Goal: Task Accomplishment & Management: Manage account settings

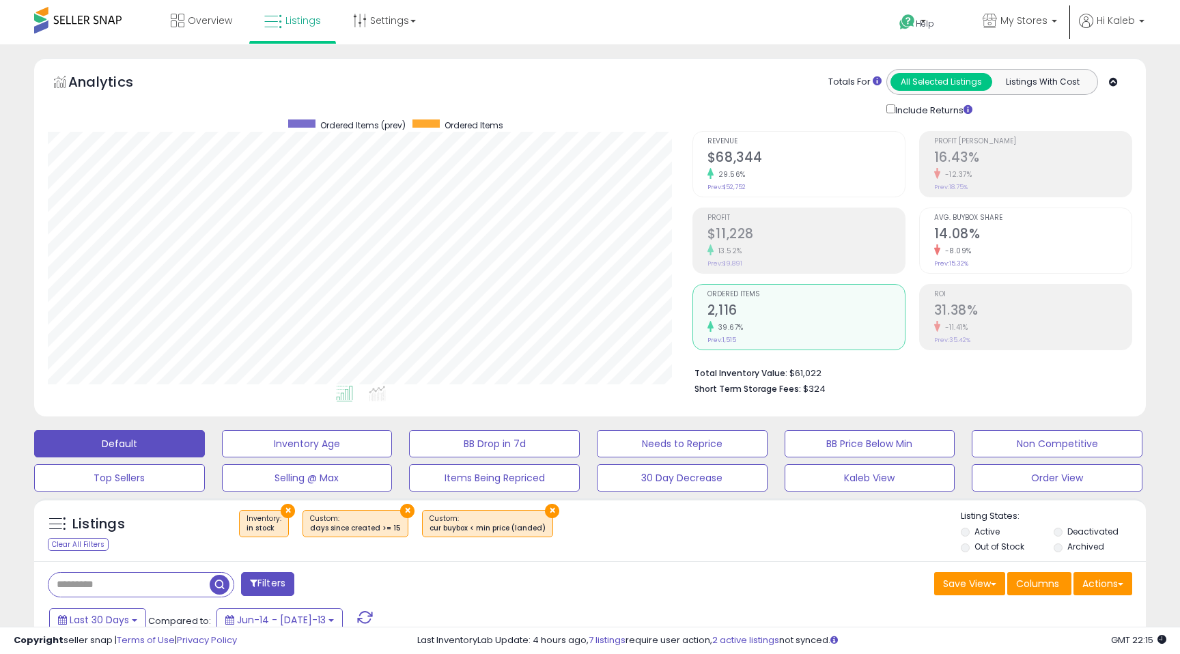
scroll to position [280, 644]
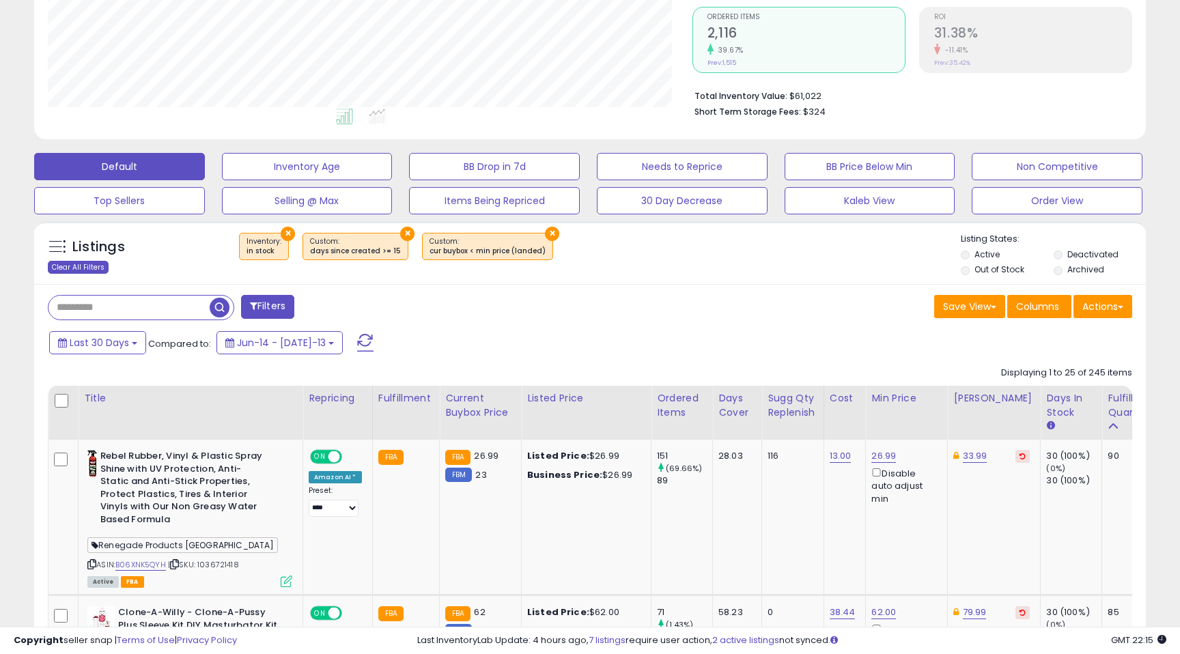
click at [66, 265] on div "Clear All Filters" at bounding box center [78, 267] width 61 height 13
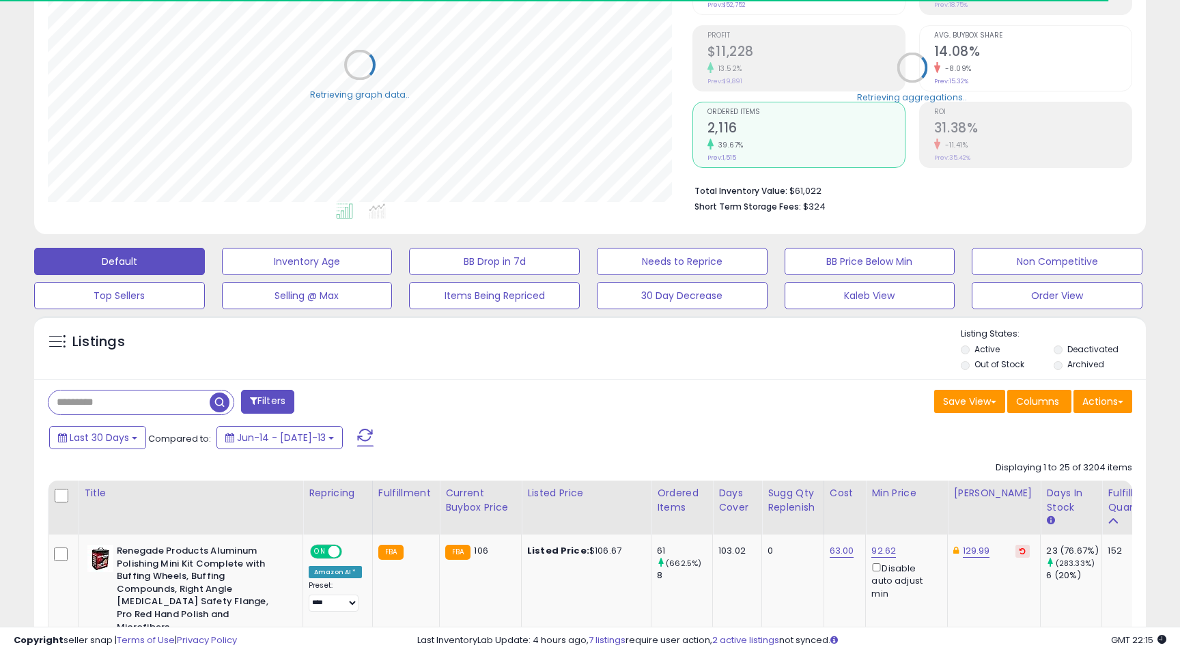
scroll to position [277, 0]
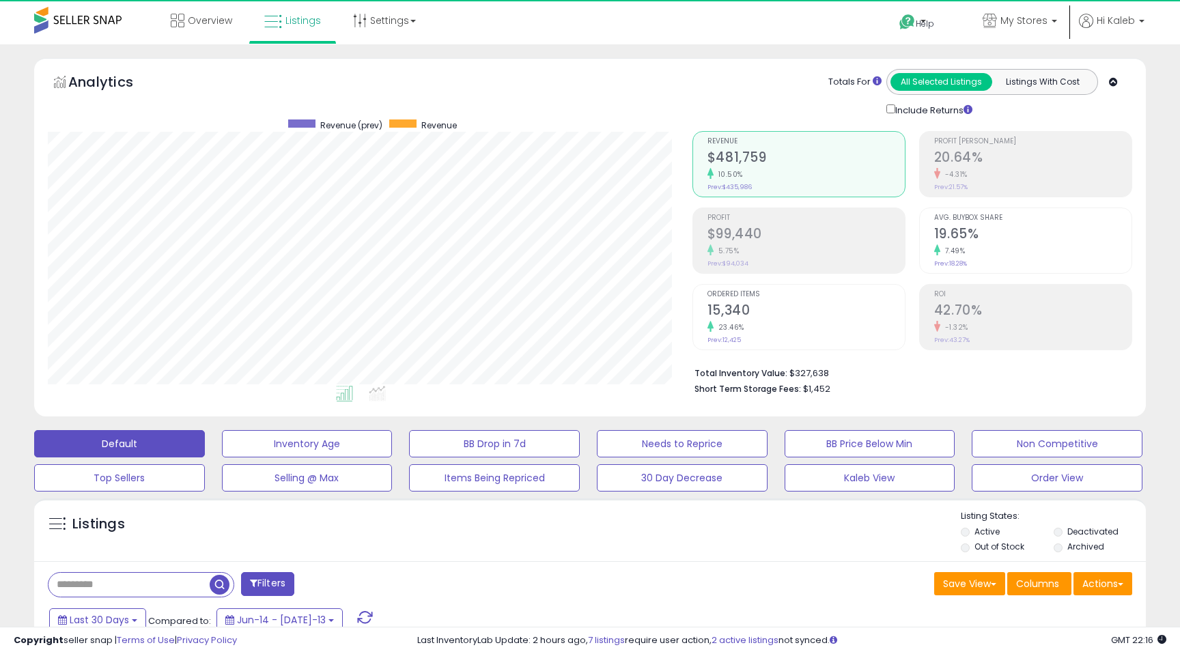
scroll to position [280, 644]
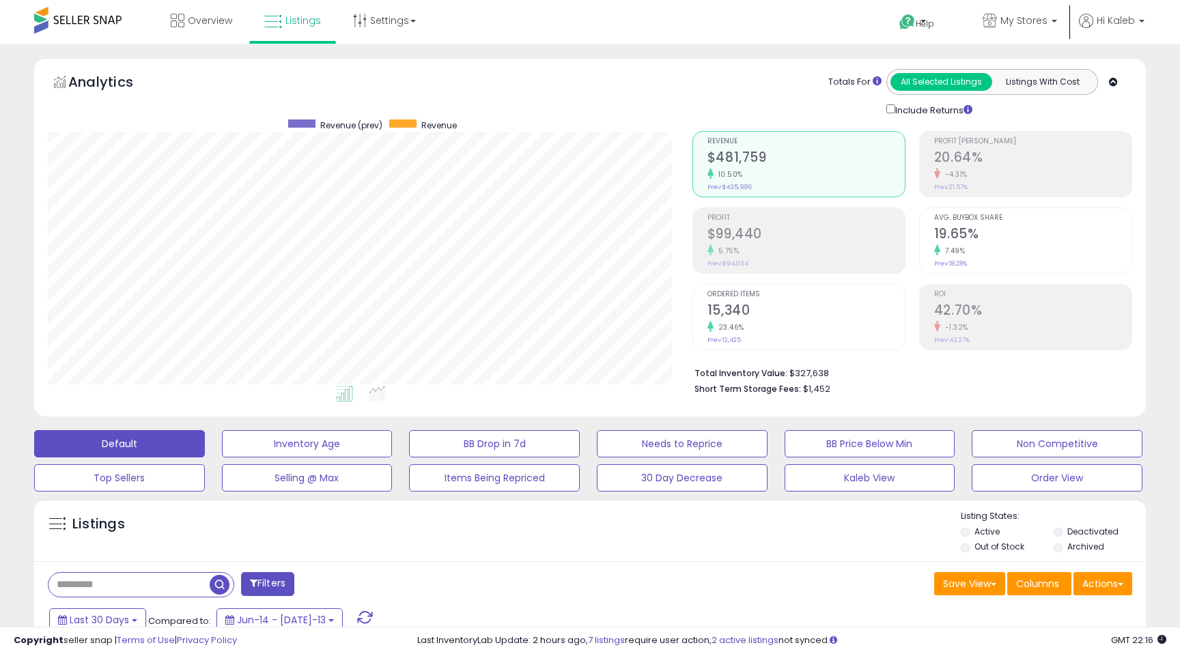
click at [716, 240] on h2 "$99,440" at bounding box center [805, 235] width 197 height 18
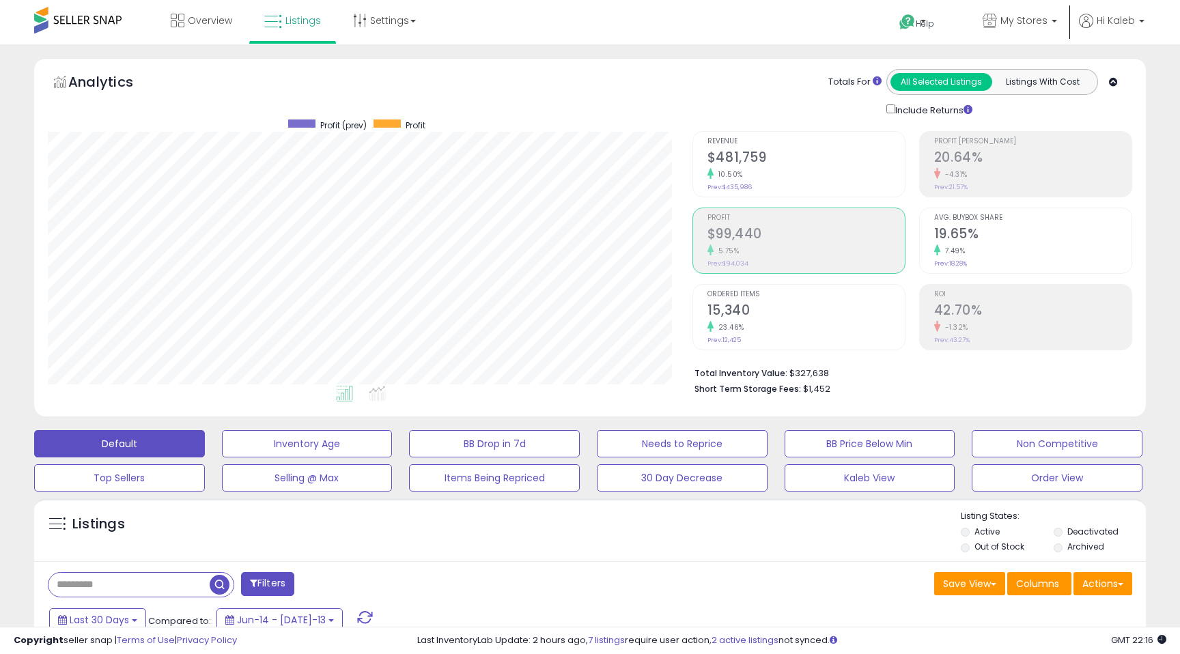
click at [754, 154] on h2 "$481,759" at bounding box center [805, 159] width 197 height 18
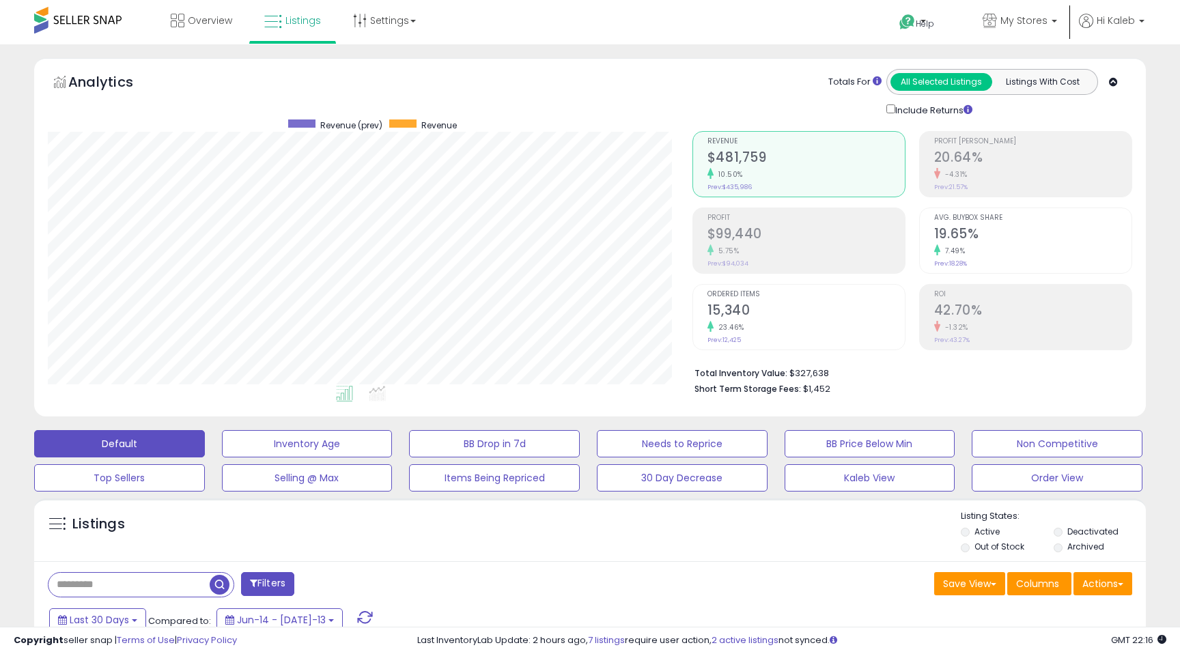
click at [718, 231] on h2 "$99,440" at bounding box center [805, 235] width 197 height 18
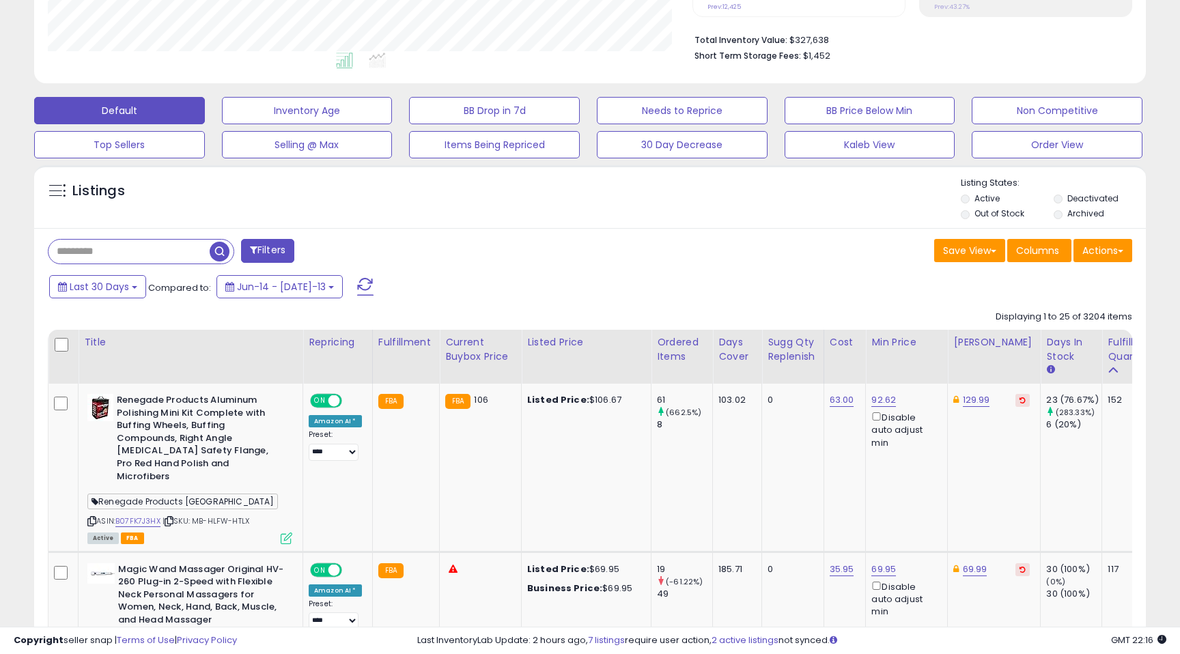
scroll to position [336, 0]
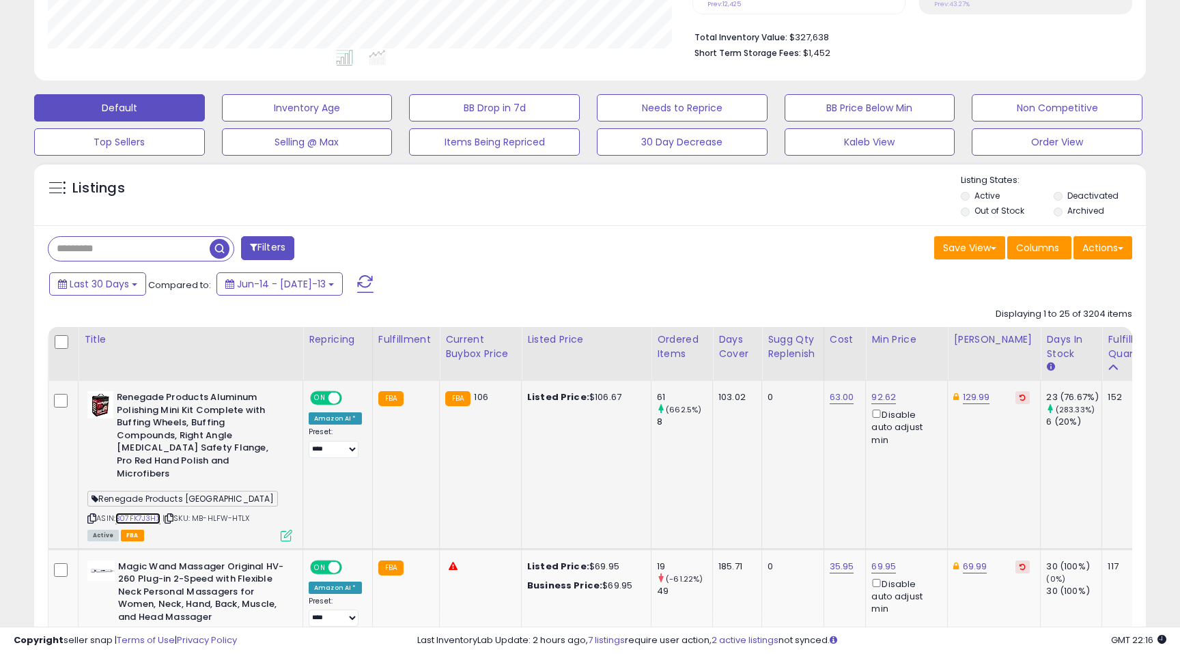
click at [148, 513] on link "B07FK7J3HX" at bounding box center [137, 519] width 45 height 12
